Goal: Information Seeking & Learning: Compare options

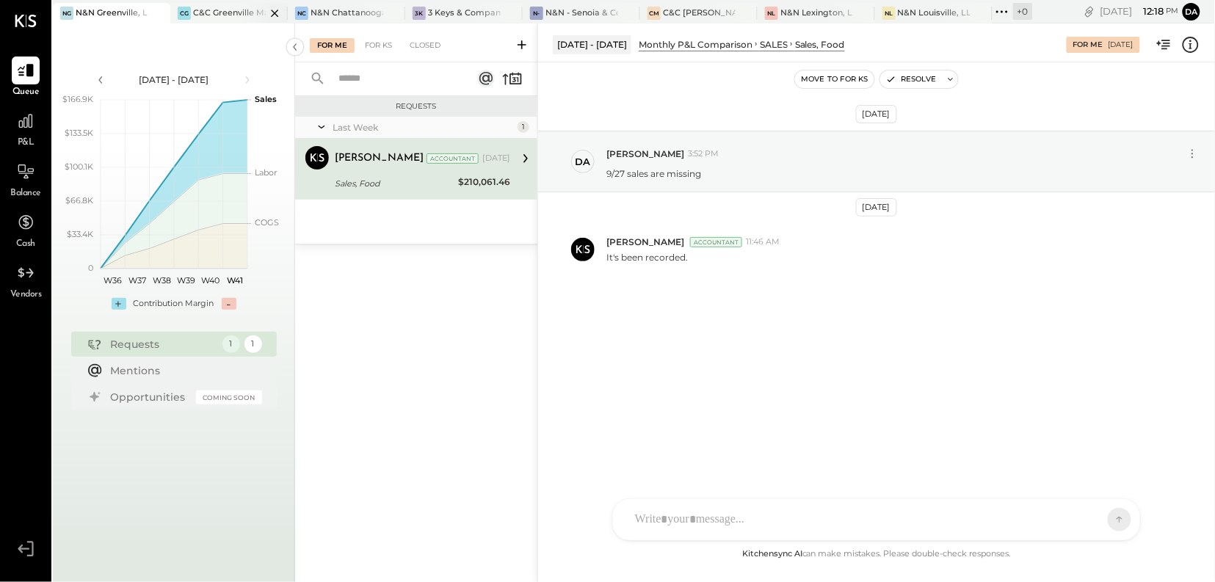
click at [227, 15] on div "C&C Greenville Main, LLC" at bounding box center [229, 13] width 73 height 12
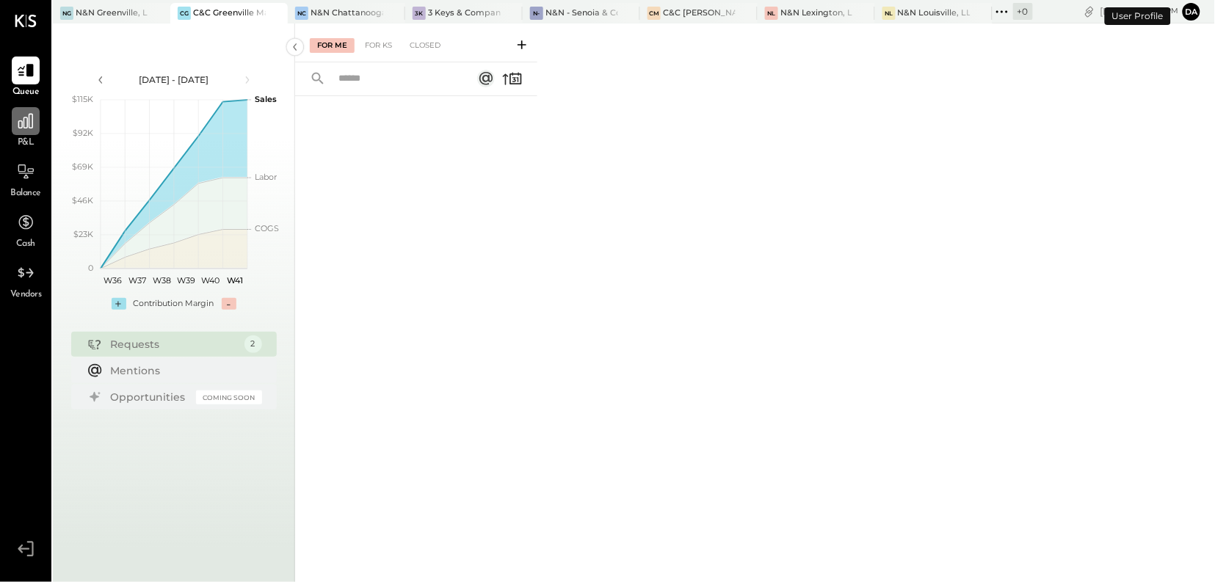
click at [31, 128] on icon at bounding box center [25, 121] width 15 height 15
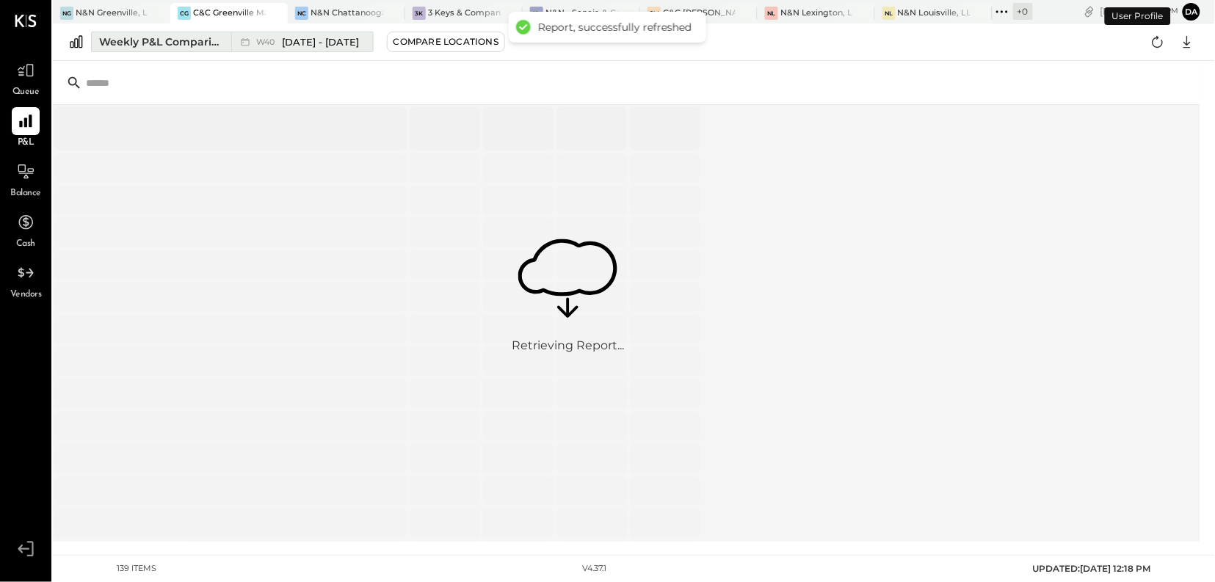
click at [179, 46] on div "Weekly P&L Comparison" at bounding box center [160, 41] width 123 height 15
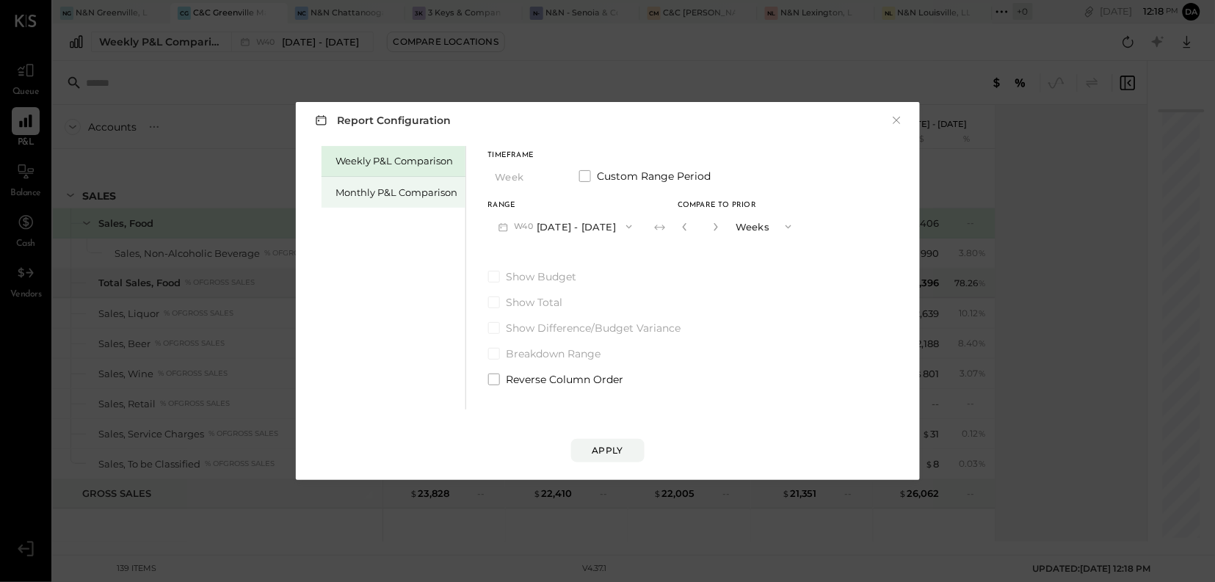
click at [390, 197] on div "Monthly P&L Comparison" at bounding box center [397, 193] width 122 height 14
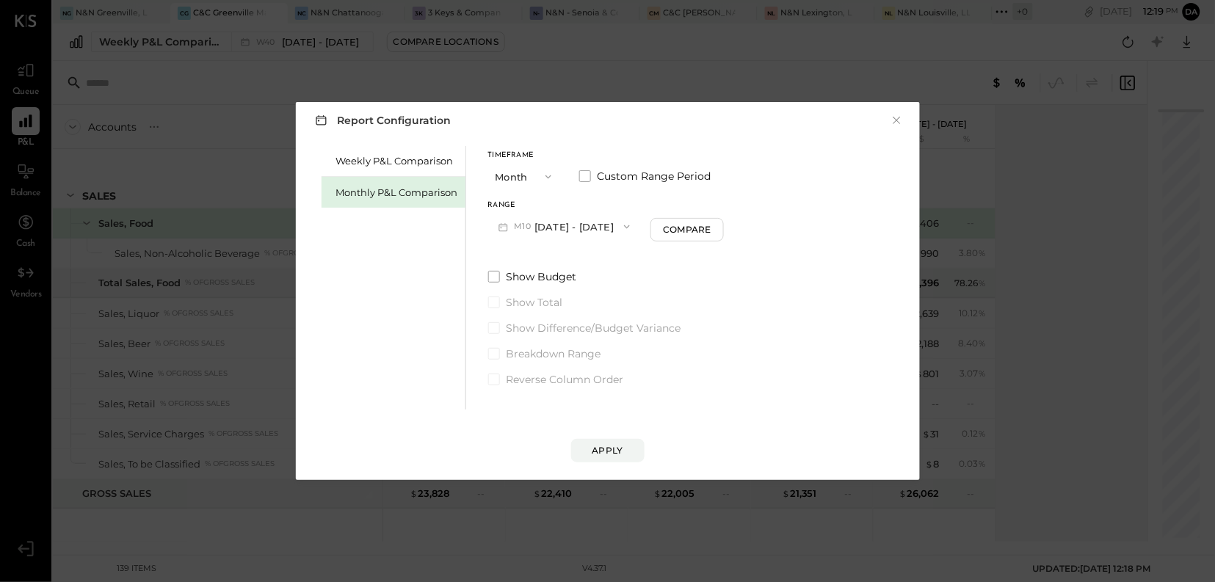
click at [621, 229] on icon "button" at bounding box center [627, 227] width 12 height 12
click at [559, 259] on span "[DATE] - [DATE]" at bounding box center [559, 259] width 70 height 12
click at [692, 234] on div "Compare" at bounding box center [689, 229] width 48 height 12
click at [714, 227] on icon "button" at bounding box center [716, 227] width 4 height 8
click at [711, 226] on icon "button" at bounding box center [715, 226] width 9 height 9
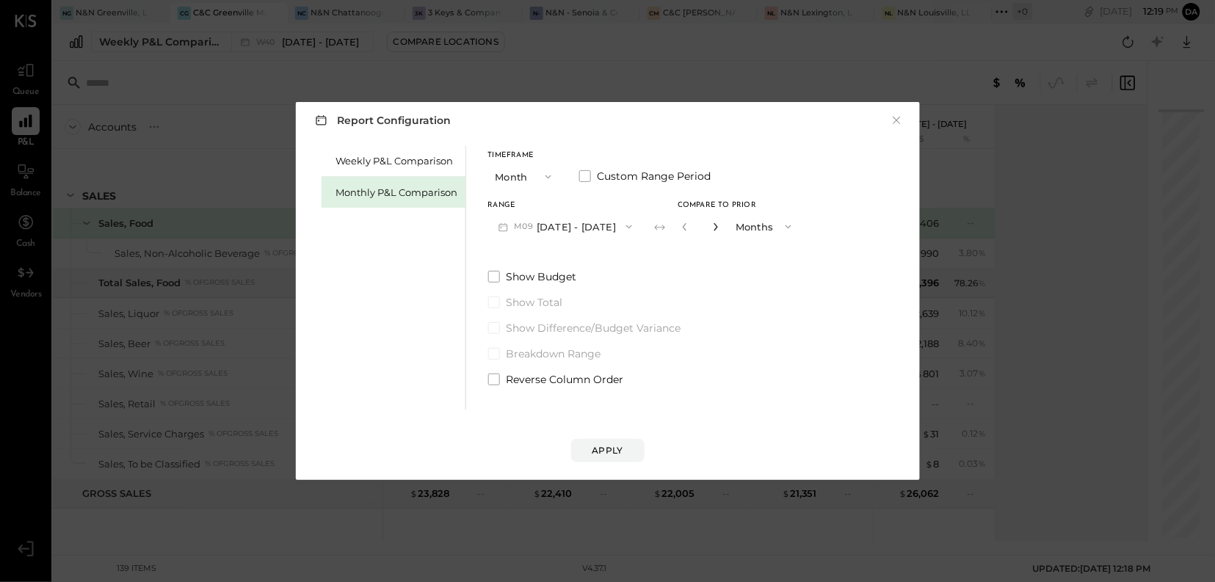
type input "*"
click at [597, 450] on div "Apply" at bounding box center [607, 450] width 31 height 12
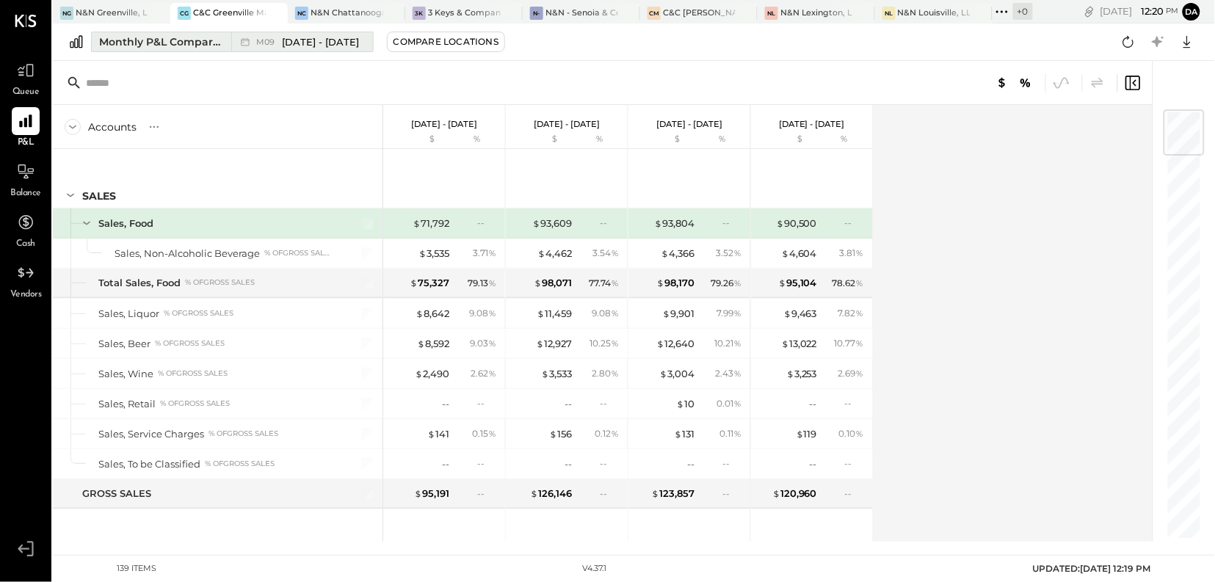
click at [204, 44] on div "Monthly P&L Comparison" at bounding box center [160, 41] width 123 height 15
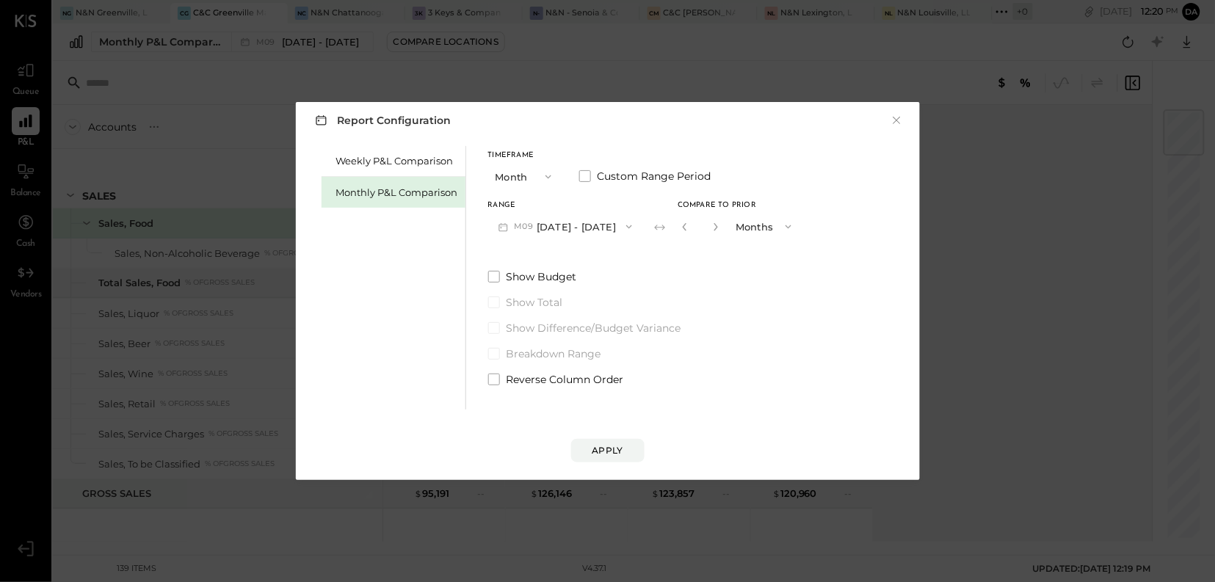
click at [548, 177] on icon "button" at bounding box center [548, 177] width 6 height 4
click at [506, 231] on span "YTD" at bounding box center [507, 229] width 15 height 10
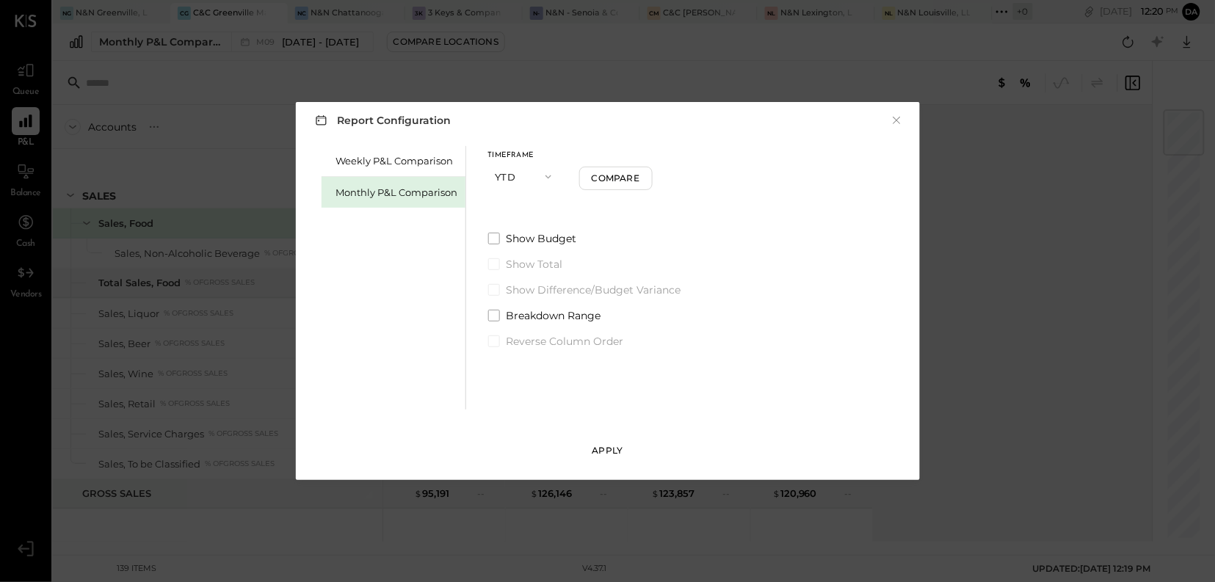
click at [613, 452] on div "Apply" at bounding box center [607, 450] width 31 height 12
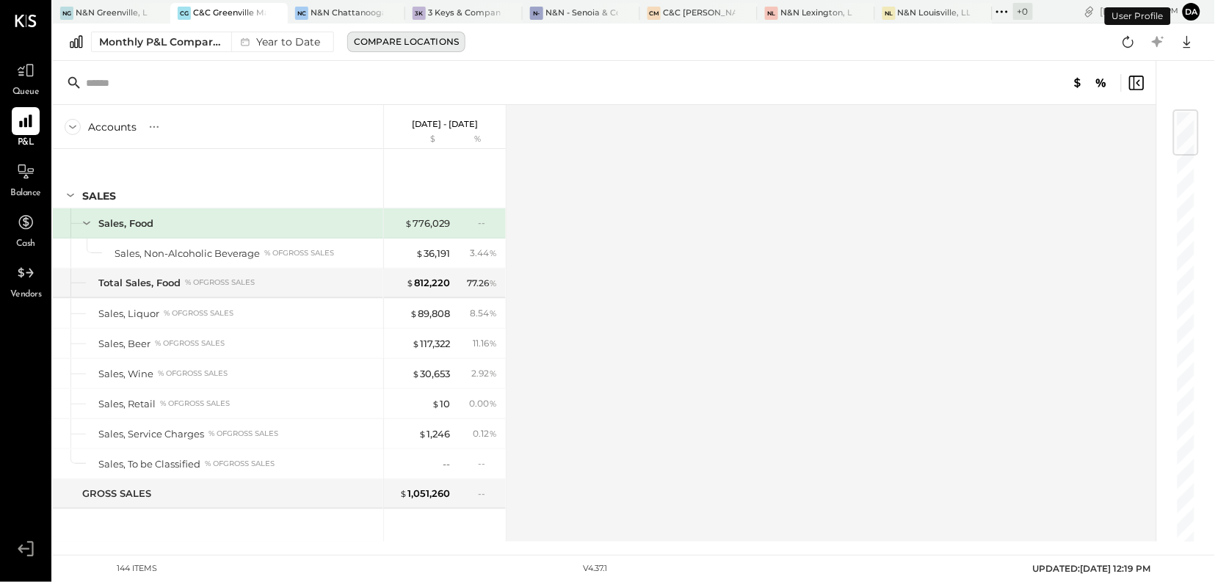
click at [437, 45] on div "Compare Locations" at bounding box center [406, 41] width 105 height 12
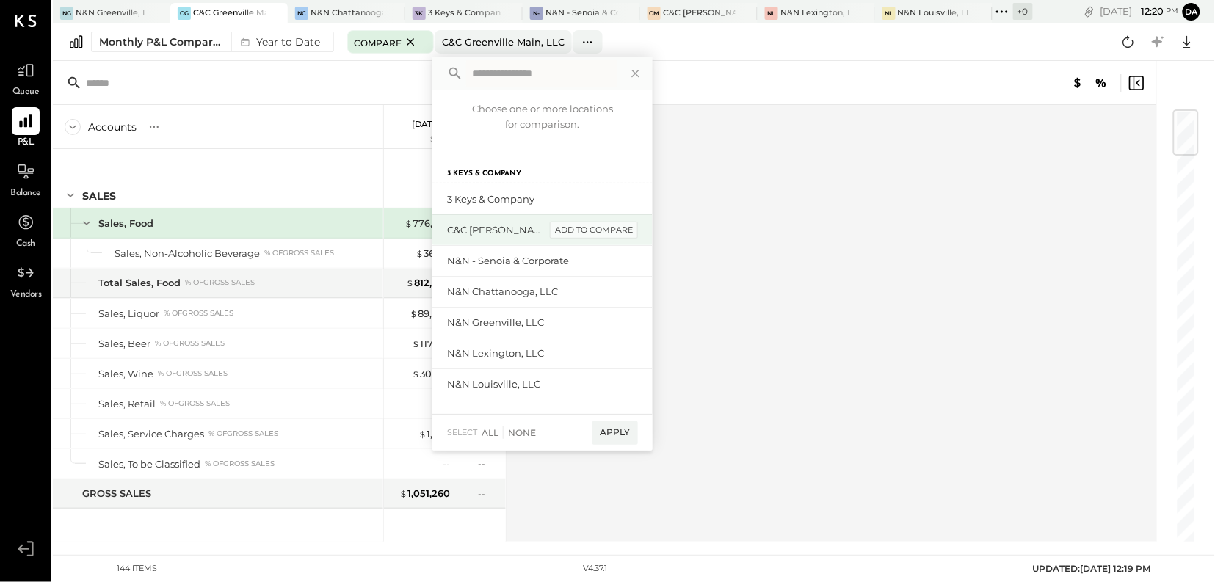
click at [598, 230] on div "add to compare" at bounding box center [594, 231] width 88 height 18
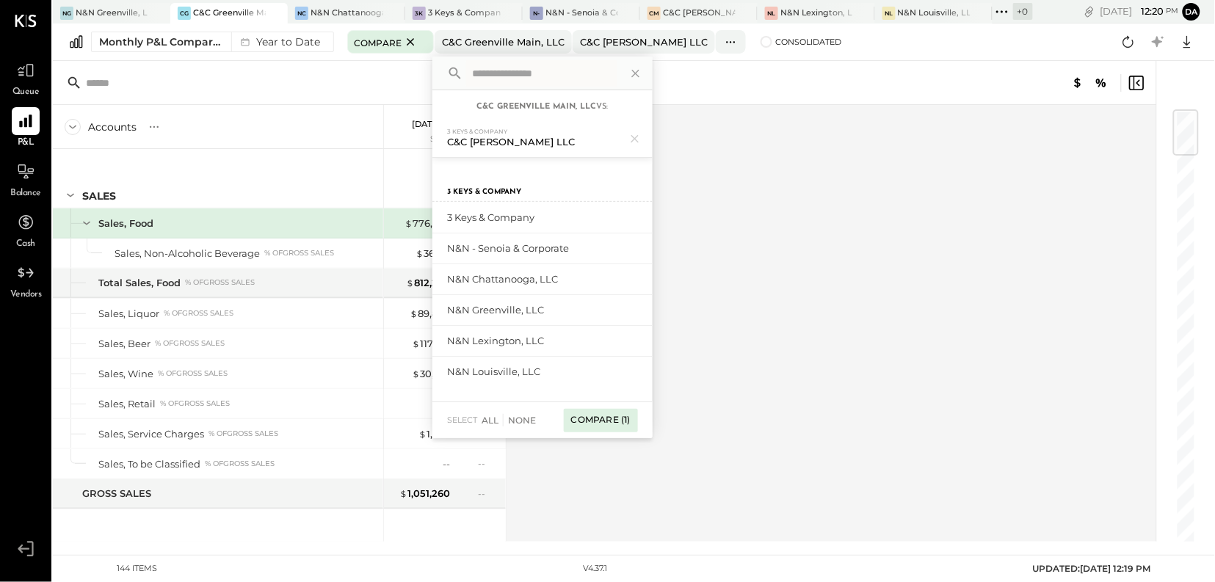
click at [606, 420] on div "Compare (1)" at bounding box center [601, 420] width 74 height 23
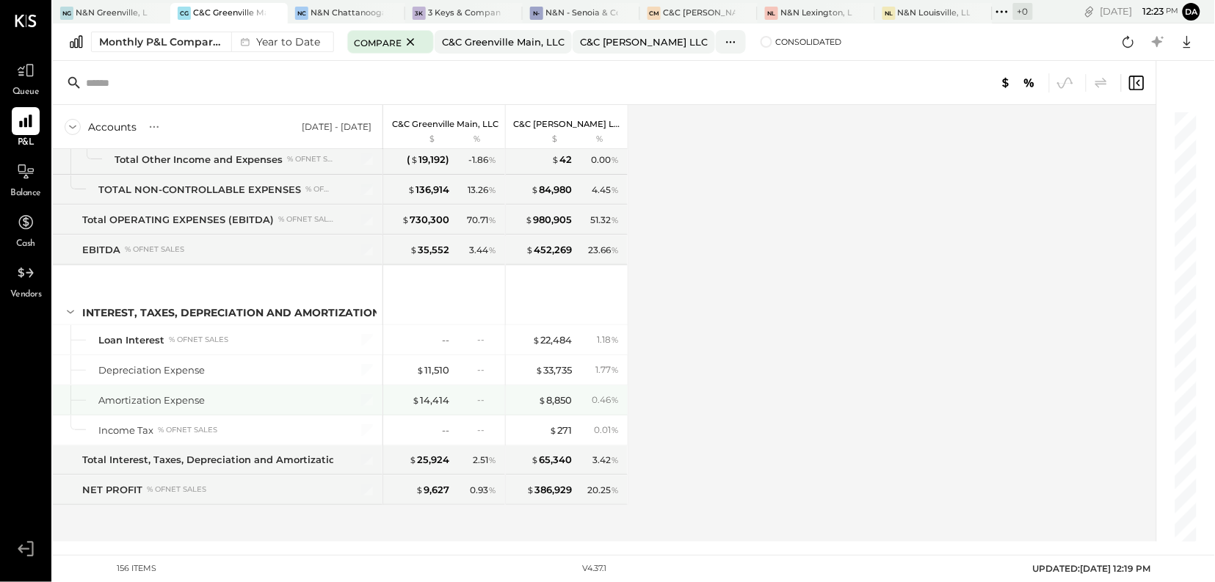
scroll to position [3751, 0]
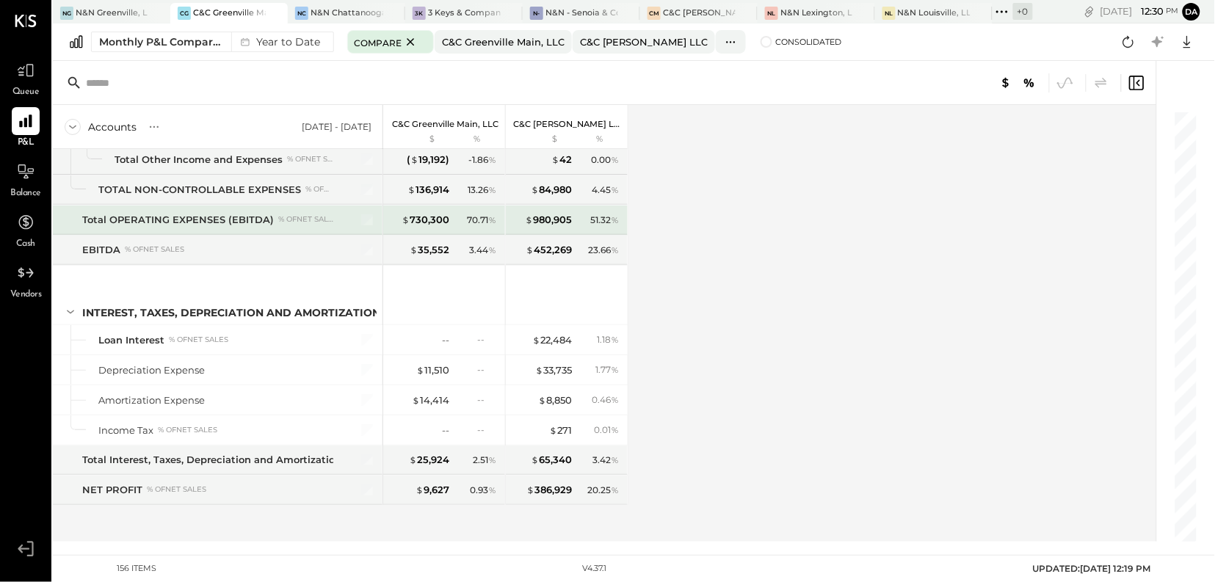
click at [171, 216] on div "Total OPERATING EXPENSES (EBITDA)" at bounding box center [178, 220] width 192 height 14
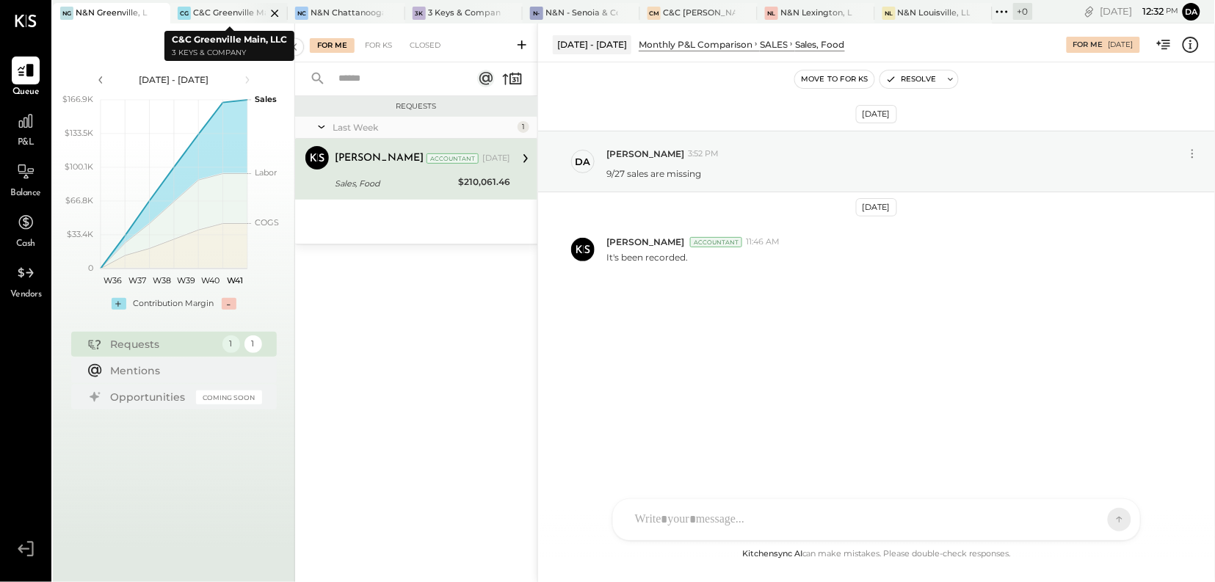
click at [229, 21] on div "CG C&C Greenville Main, LLC" at bounding box center [228, 13] width 117 height 21
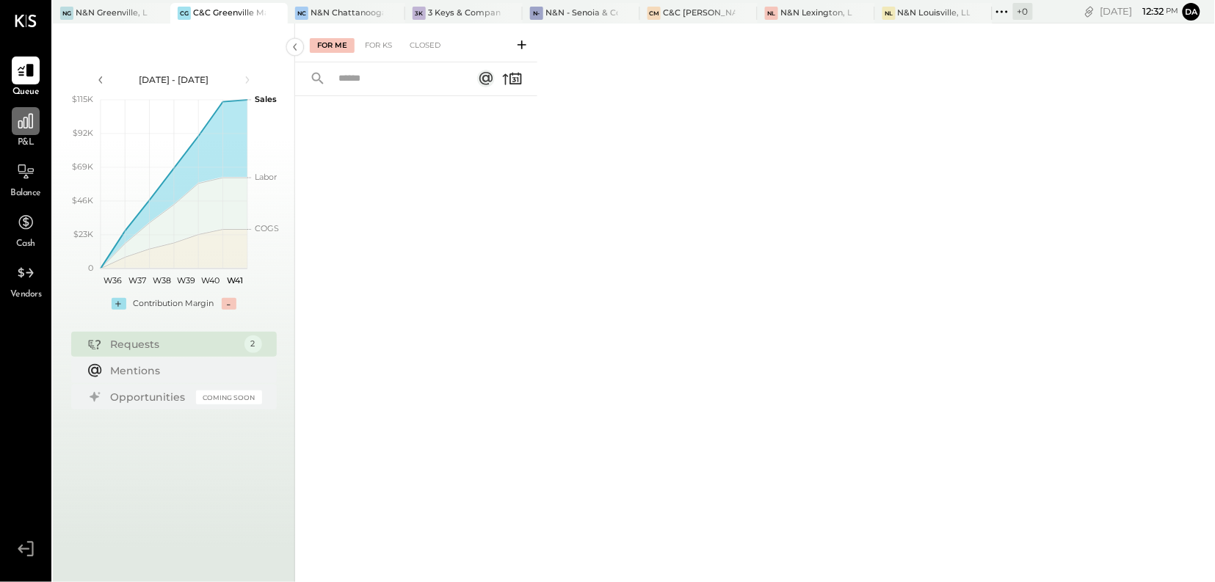
click at [24, 131] on div at bounding box center [26, 121] width 28 height 28
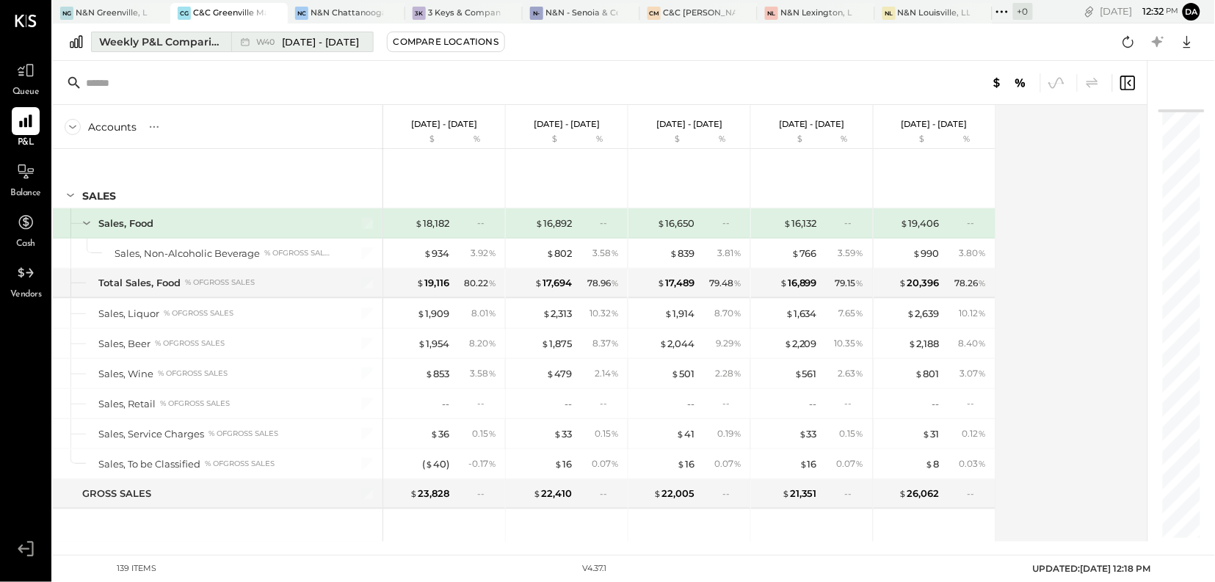
click at [194, 43] on div "Weekly P&L Comparison" at bounding box center [160, 41] width 123 height 15
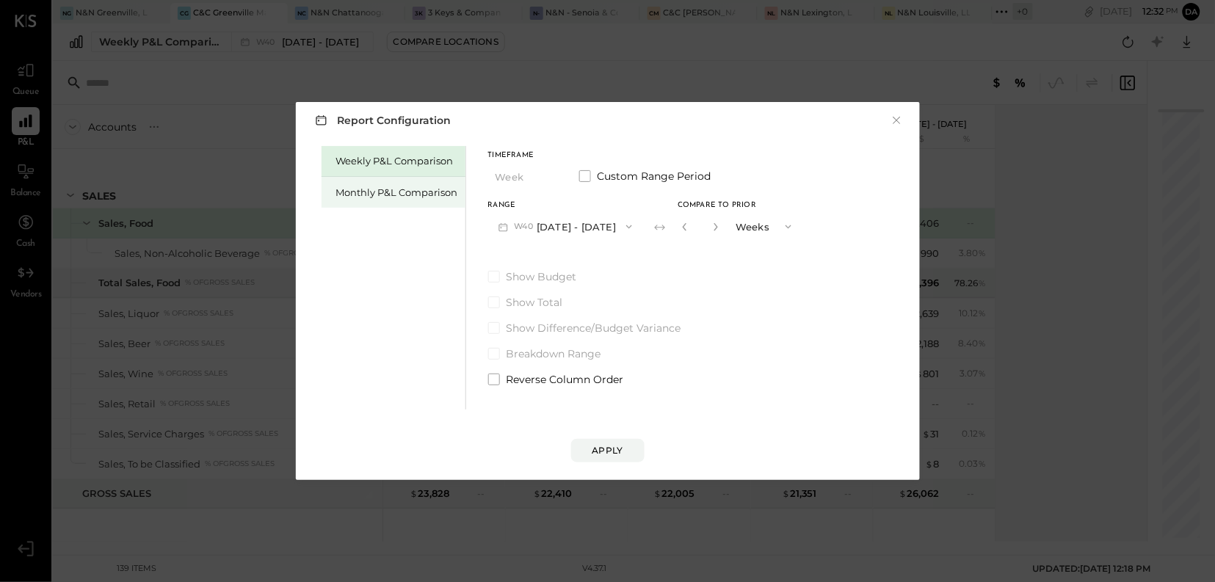
click at [379, 202] on div "Monthly P&L Comparison" at bounding box center [393, 192] width 144 height 31
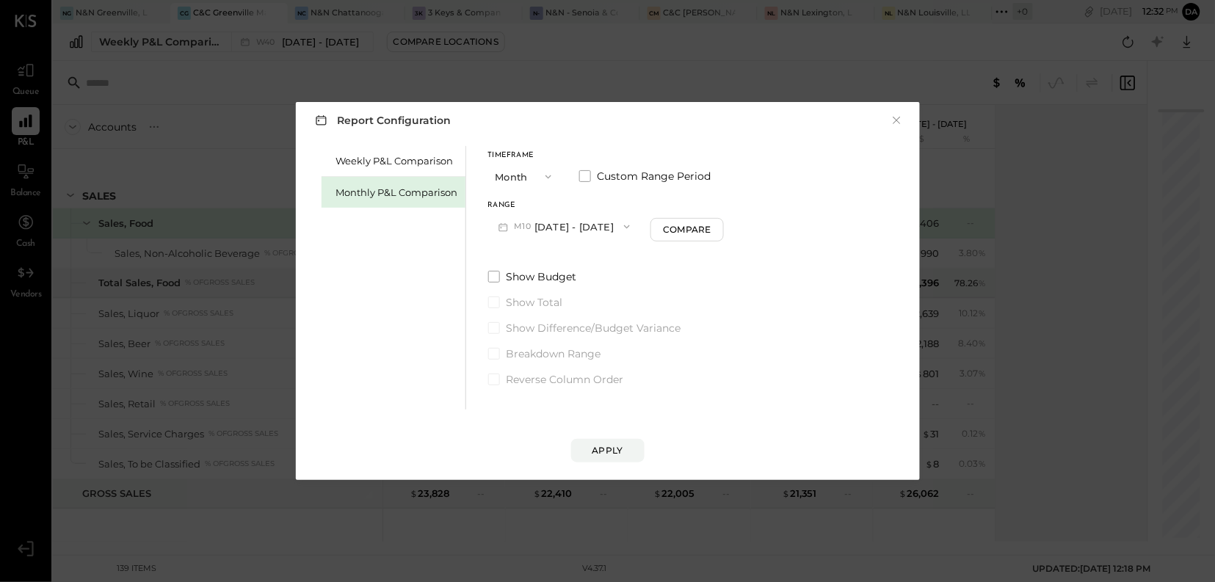
click at [624, 227] on icon "button" at bounding box center [627, 227] width 6 height 4
click at [536, 260] on span "[DATE] - [DATE]" at bounding box center [559, 259] width 70 height 12
click at [605, 451] on div "Apply" at bounding box center [607, 450] width 31 height 12
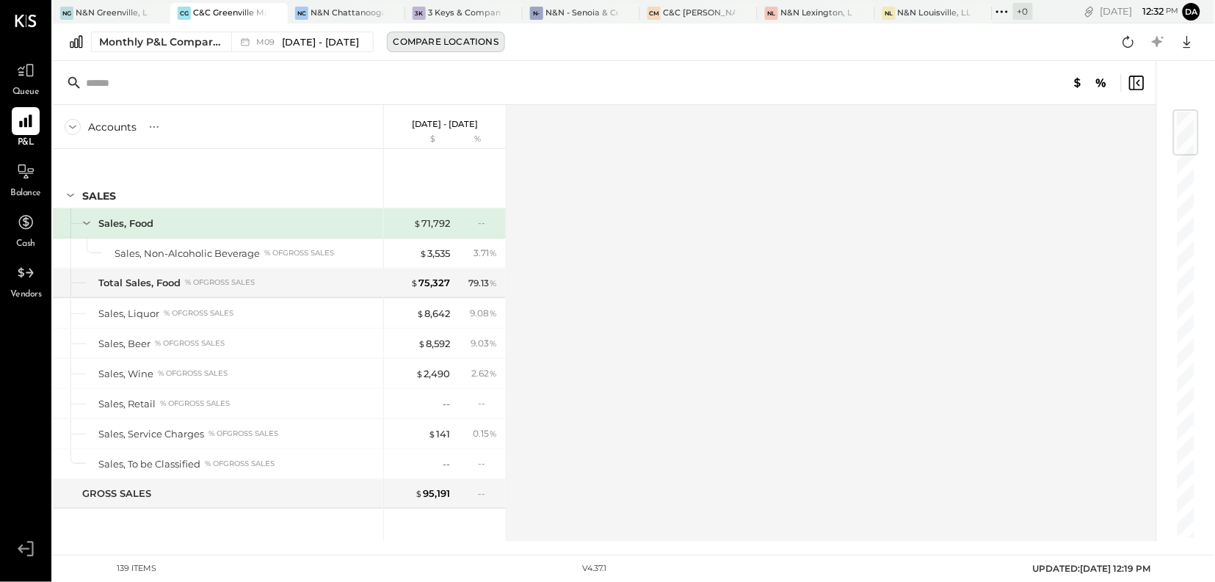
click at [446, 48] on div "Compare Locations" at bounding box center [445, 41] width 105 height 12
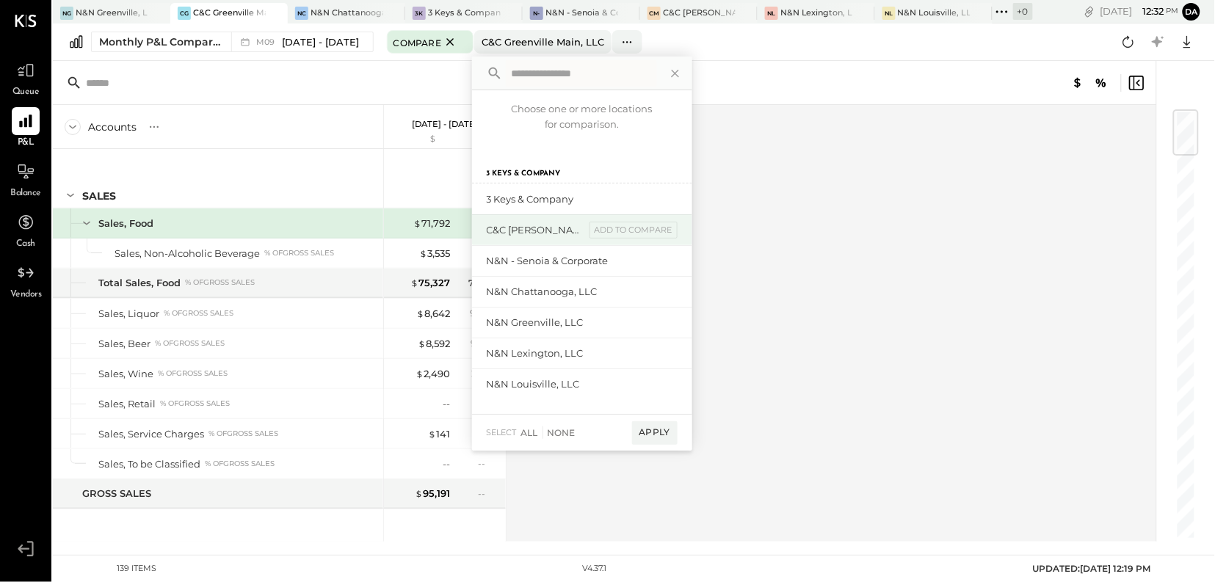
click at [541, 231] on div "C&C [PERSON_NAME] LLC" at bounding box center [536, 230] width 98 height 14
click at [610, 233] on div "add to compare" at bounding box center [633, 231] width 88 height 18
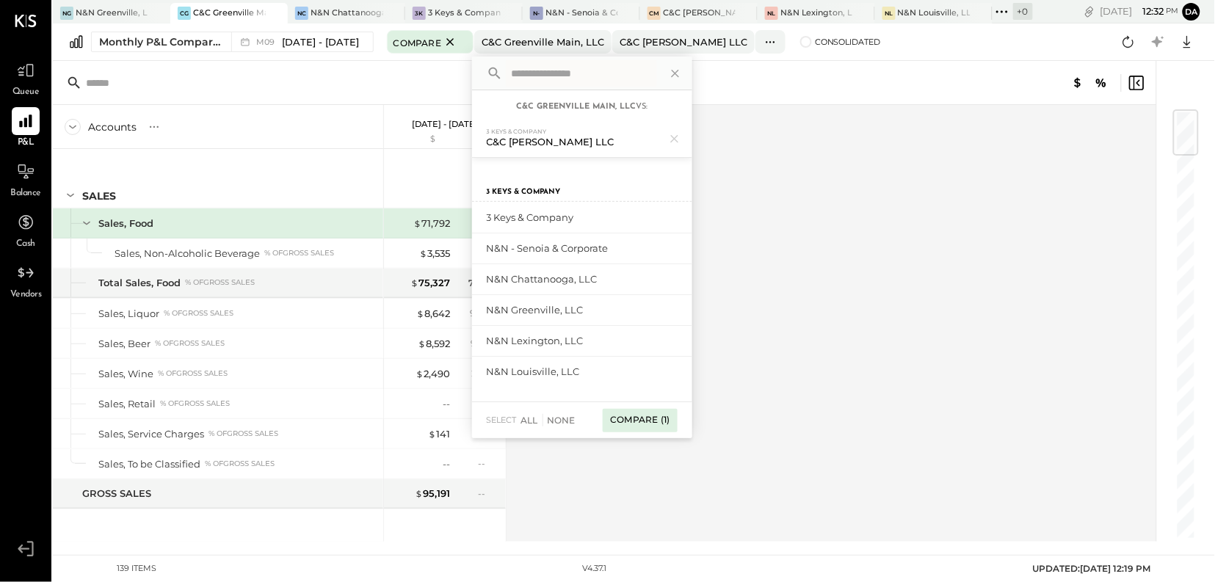
click at [643, 423] on div "Compare (1)" at bounding box center [639, 420] width 74 height 23
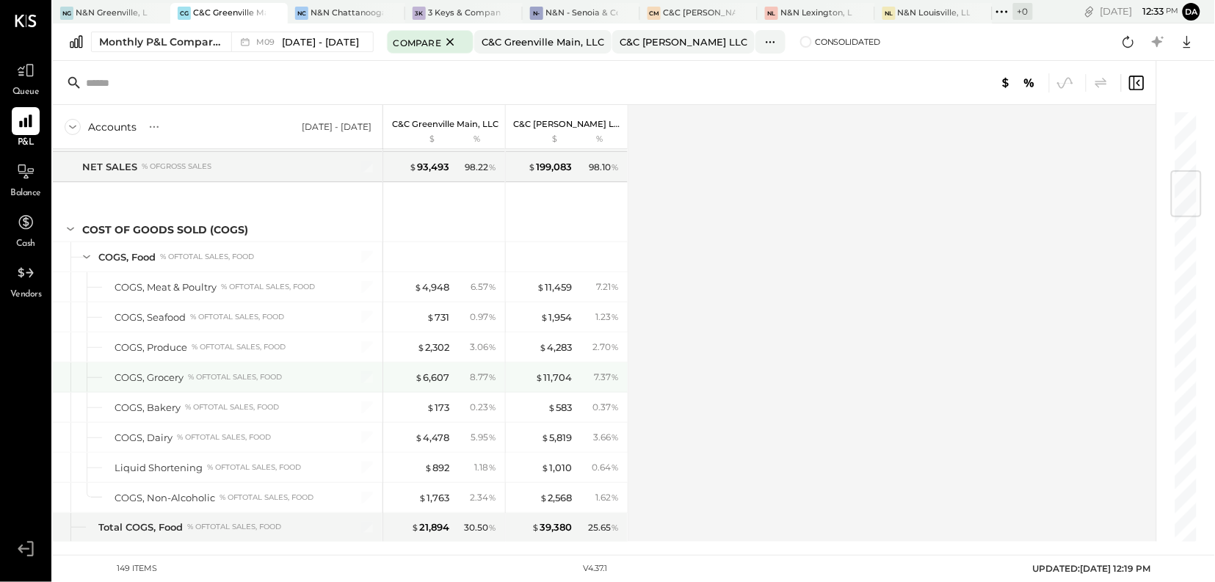
scroll to position [516, 0]
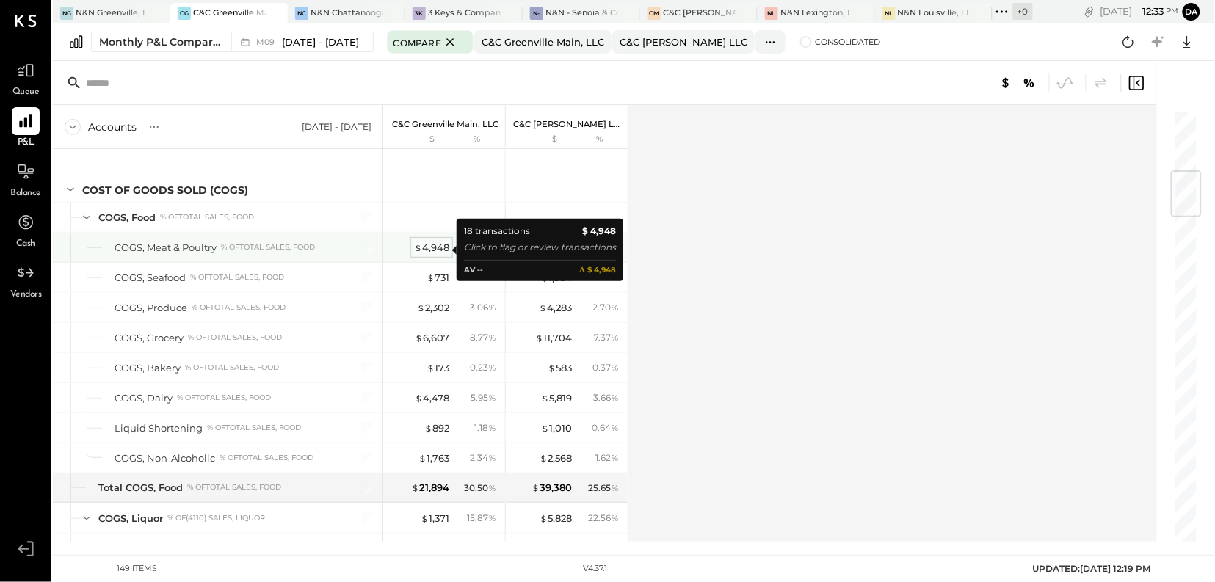
click at [429, 250] on div "$ 4,948" at bounding box center [431, 248] width 35 height 14
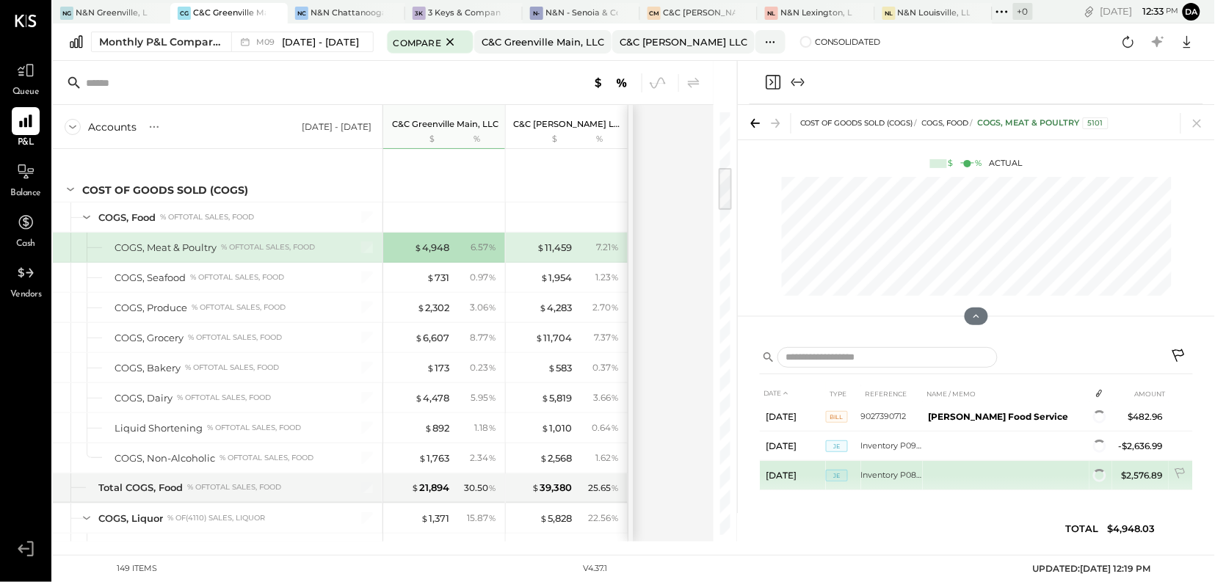
scroll to position [475, 0]
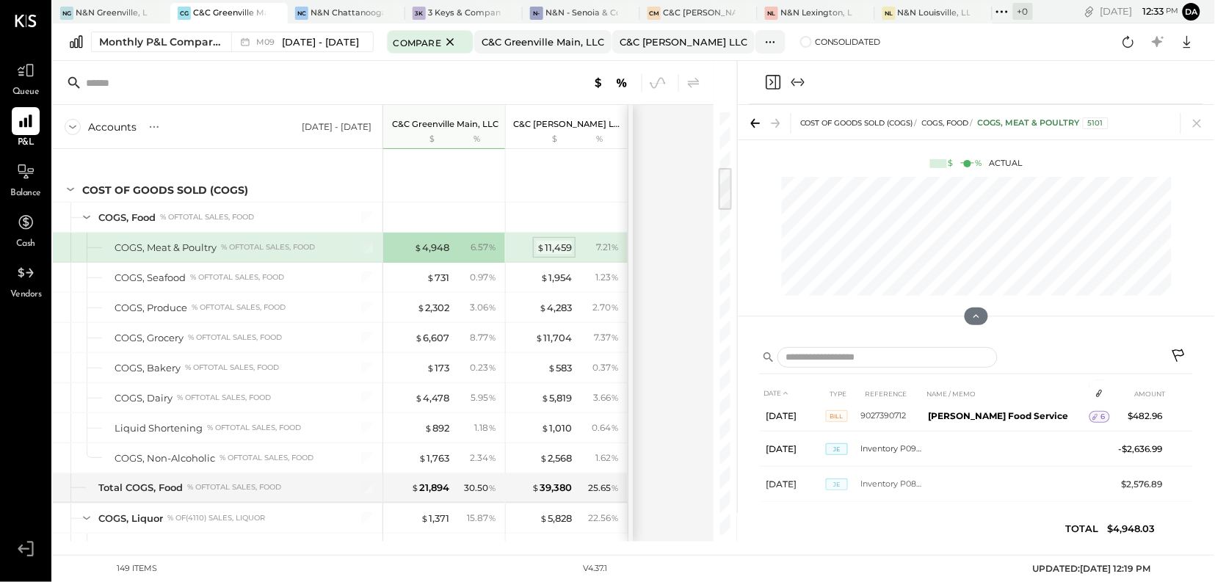
click at [560, 255] on div "$ 11,459" at bounding box center [553, 248] width 35 height 14
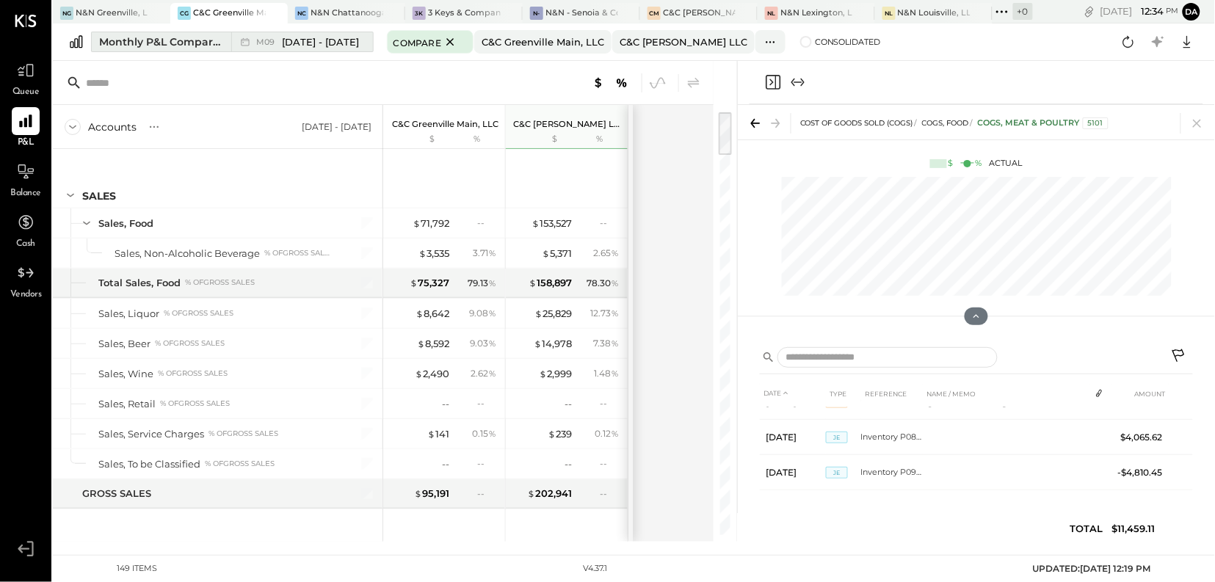
click at [186, 47] on div "Monthly P&L Comparison" at bounding box center [160, 41] width 123 height 15
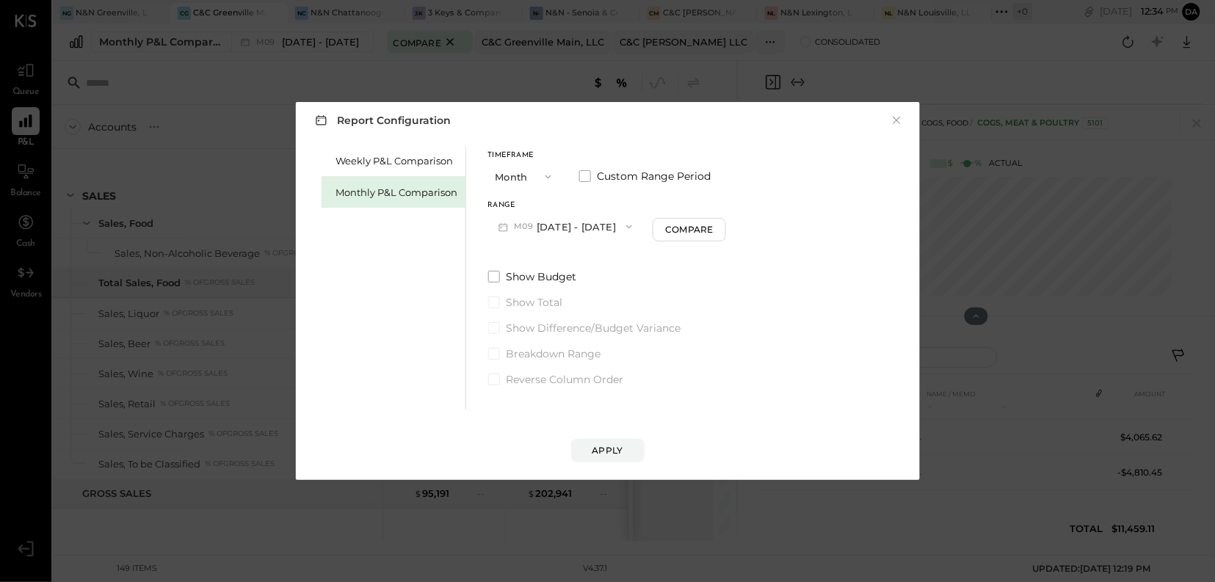
click at [545, 176] on icon "button" at bounding box center [548, 177] width 12 height 12
click at [521, 229] on div "YTD" at bounding box center [525, 229] width 72 height 26
click at [602, 456] on div "Apply" at bounding box center [607, 450] width 31 height 12
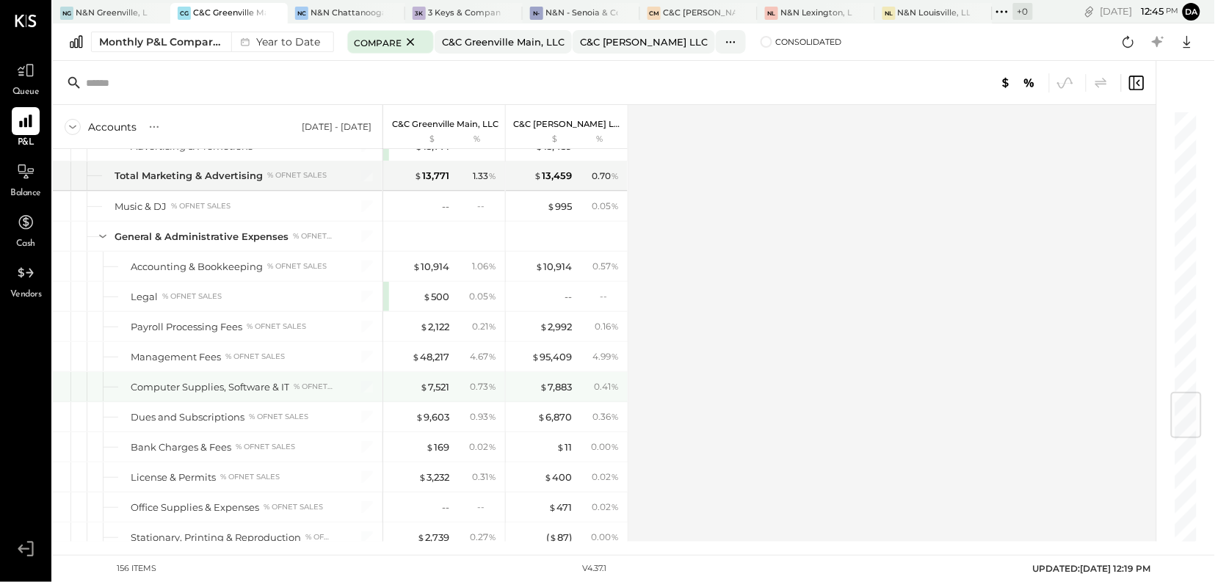
scroll to position [2380, 0]
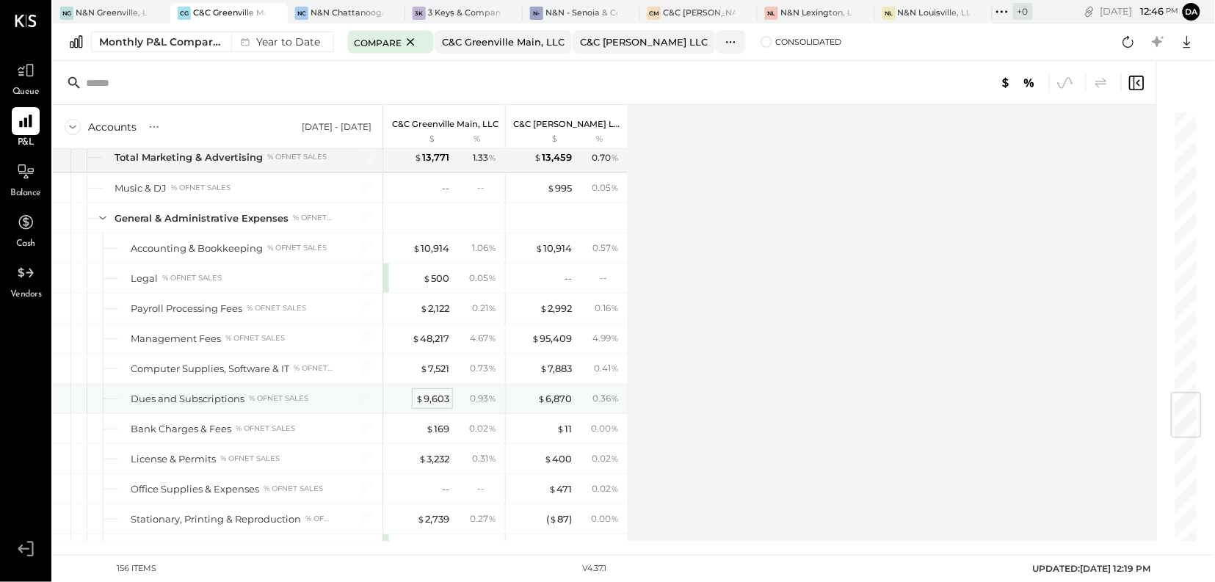
click at [426, 406] on div "$ 9,603" at bounding box center [432, 399] width 34 height 14
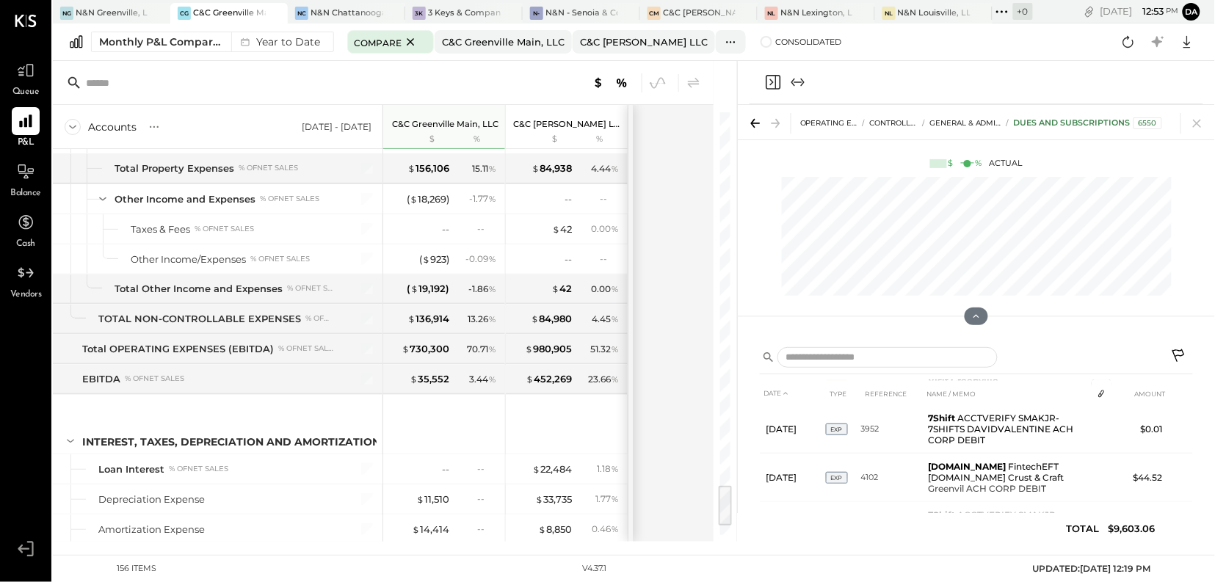
scroll to position [3715, 0]
